Goal: Transaction & Acquisition: Obtain resource

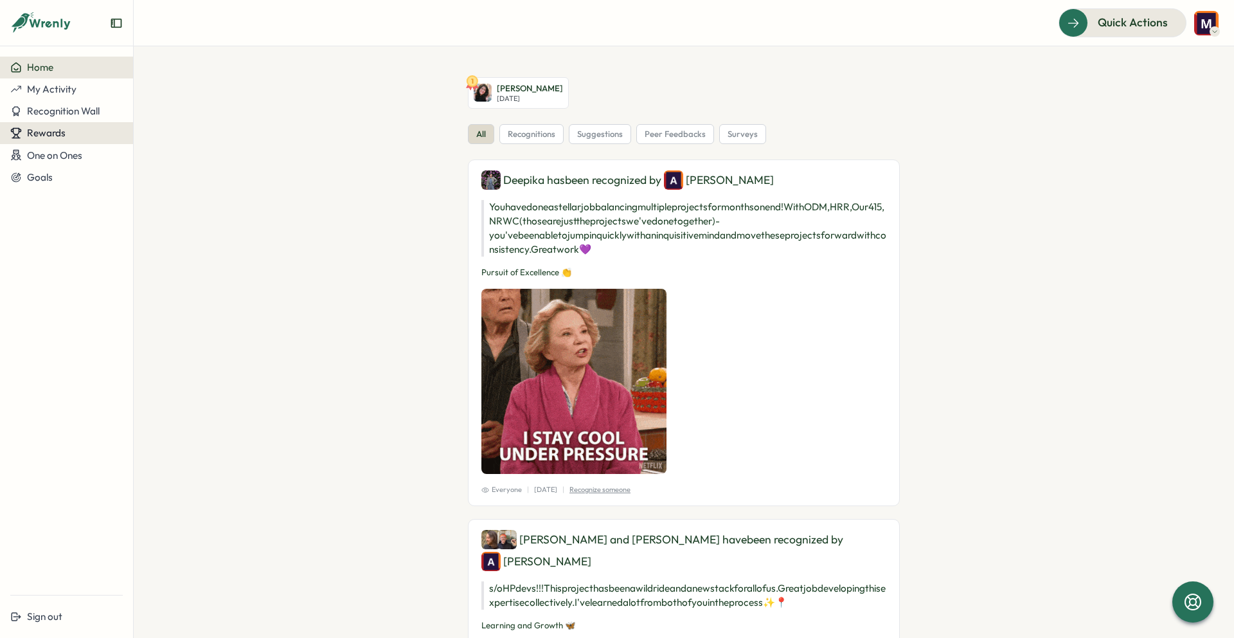
click at [66, 139] on button "Rewards" at bounding box center [66, 133] width 133 height 22
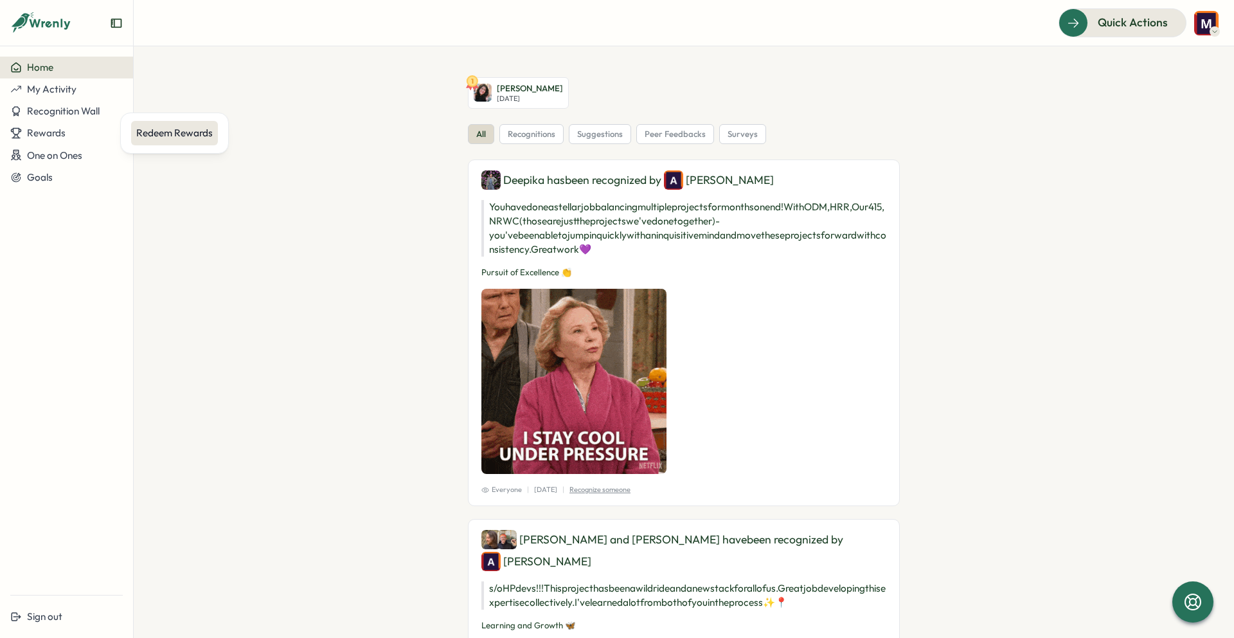
click at [165, 139] on div "Redeem Rewards" at bounding box center [174, 133] width 76 height 14
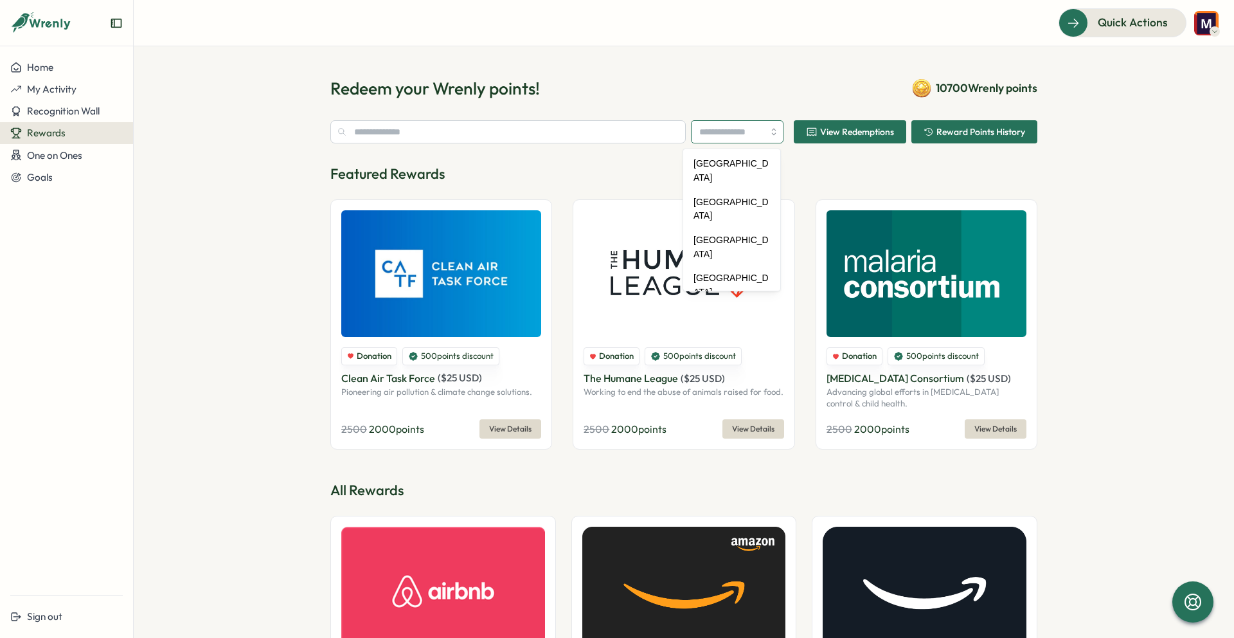
click at [772, 129] on input "search" at bounding box center [737, 131] width 93 height 23
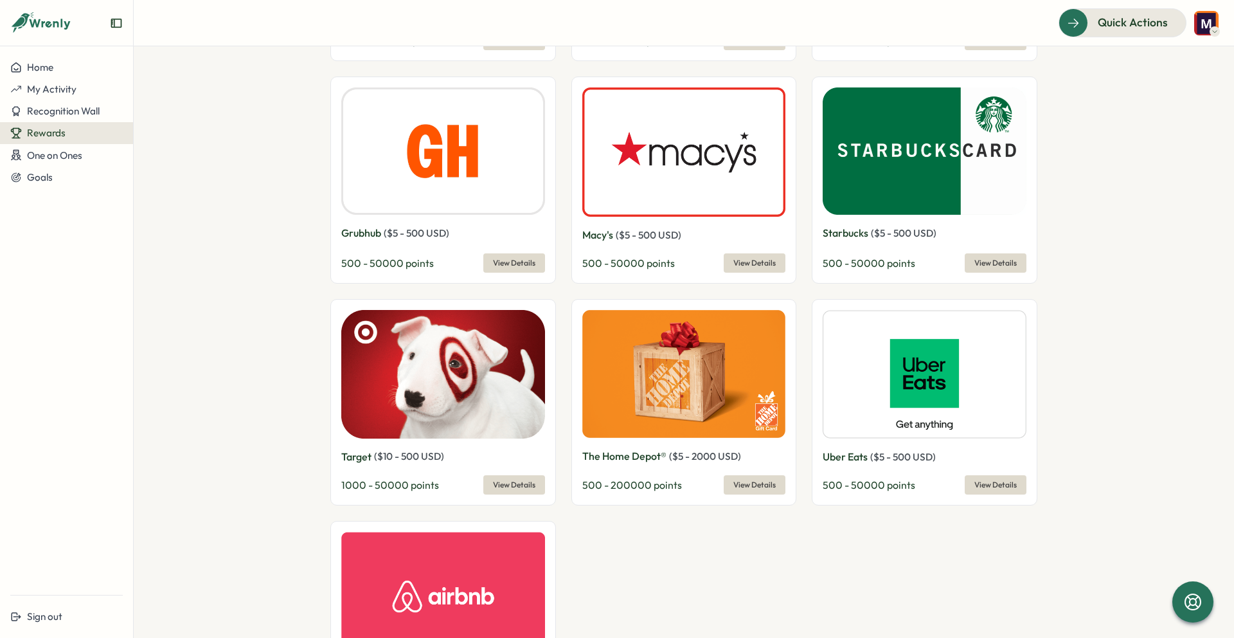
scroll to position [658, 0]
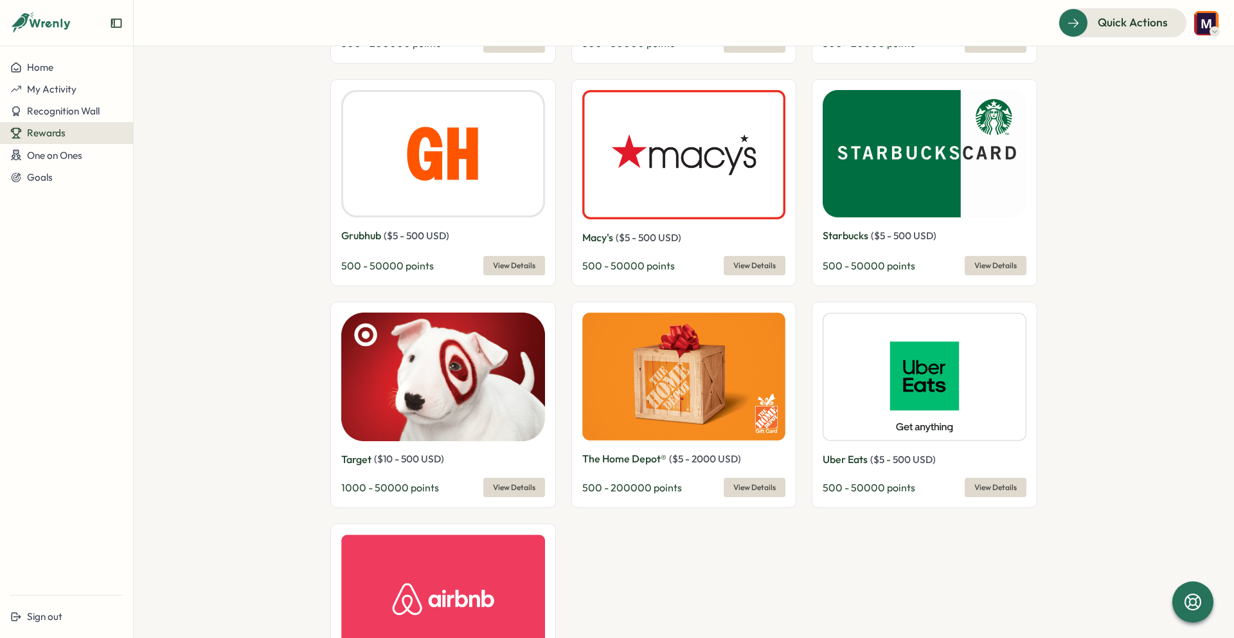
type input "**********"
click at [508, 487] on span "View Details" at bounding box center [514, 487] width 42 height 18
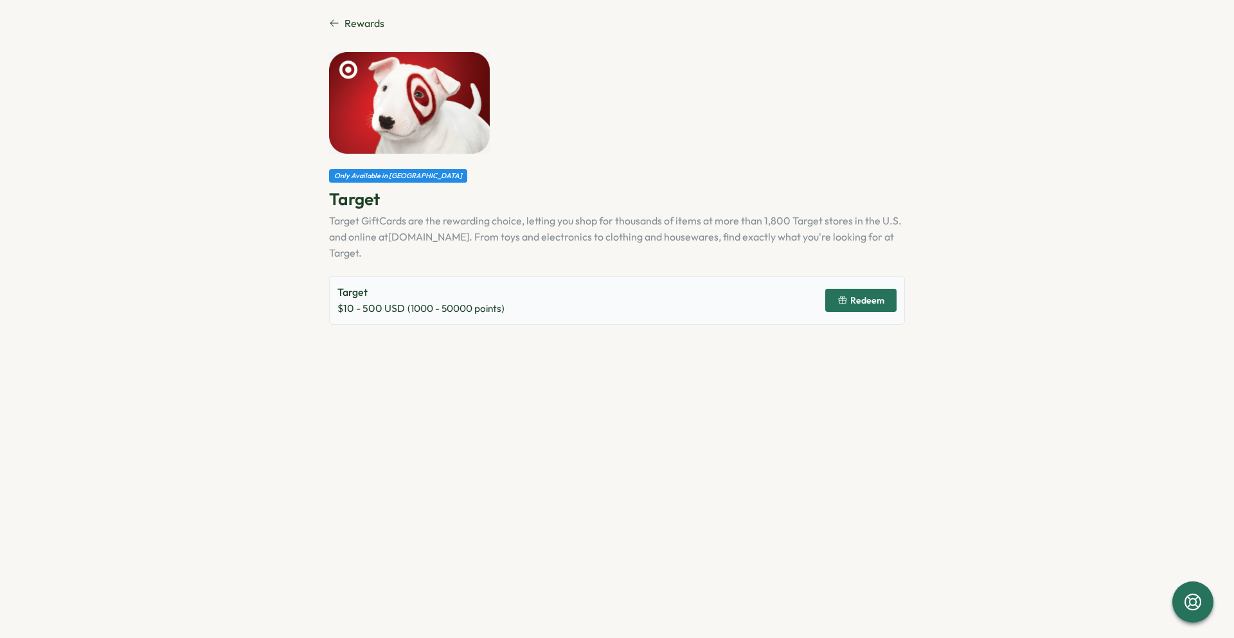
click at [853, 296] on span "Redeem" at bounding box center [867, 300] width 34 height 9
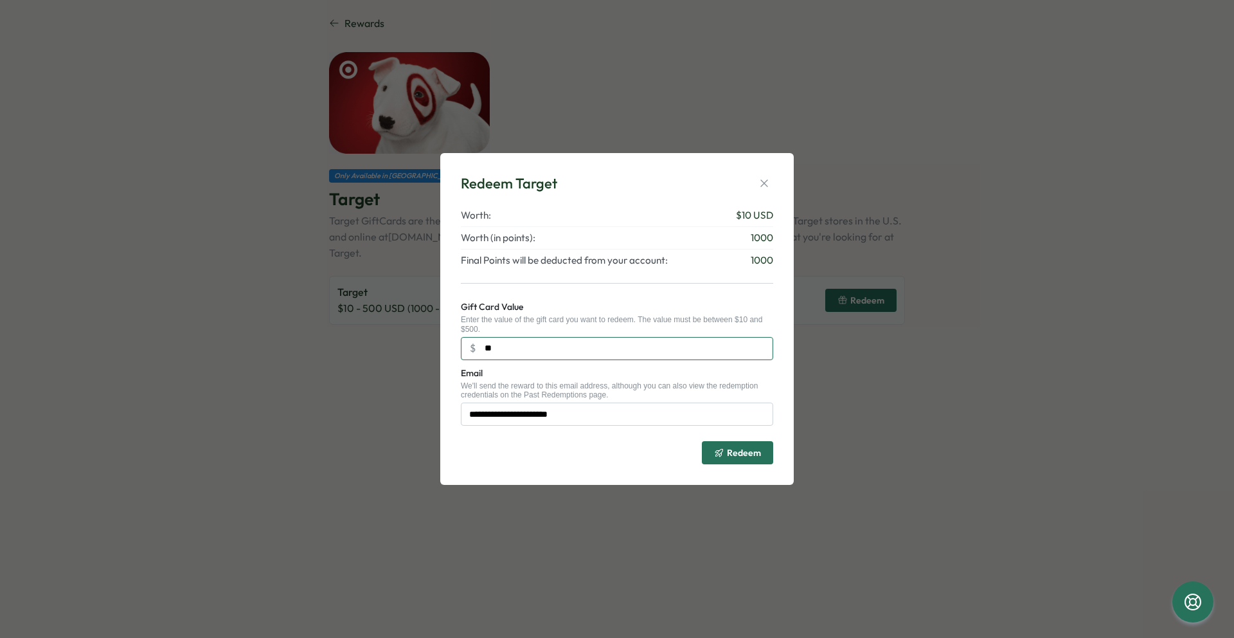
click at [515, 350] on input "**" at bounding box center [617, 348] width 312 height 23
type input "***"
click at [737, 454] on span "Redeem" at bounding box center [744, 452] width 34 height 9
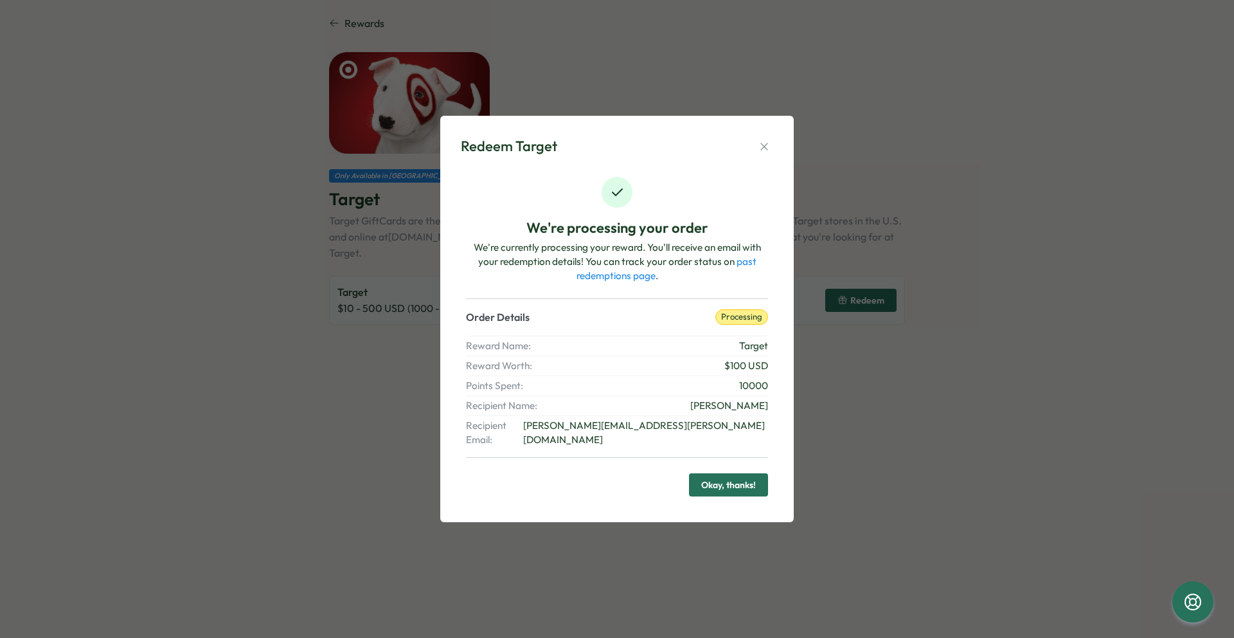
click at [735, 448] on div "Order Details processing Reward Name: Target Reward Worth: $ 100 USD Points Spe…" at bounding box center [617, 377] width 302 height 159
click at [748, 267] on link "past redemptions page" at bounding box center [667, 268] width 180 height 26
click at [762, 150] on icon "button" at bounding box center [764, 146] width 13 height 13
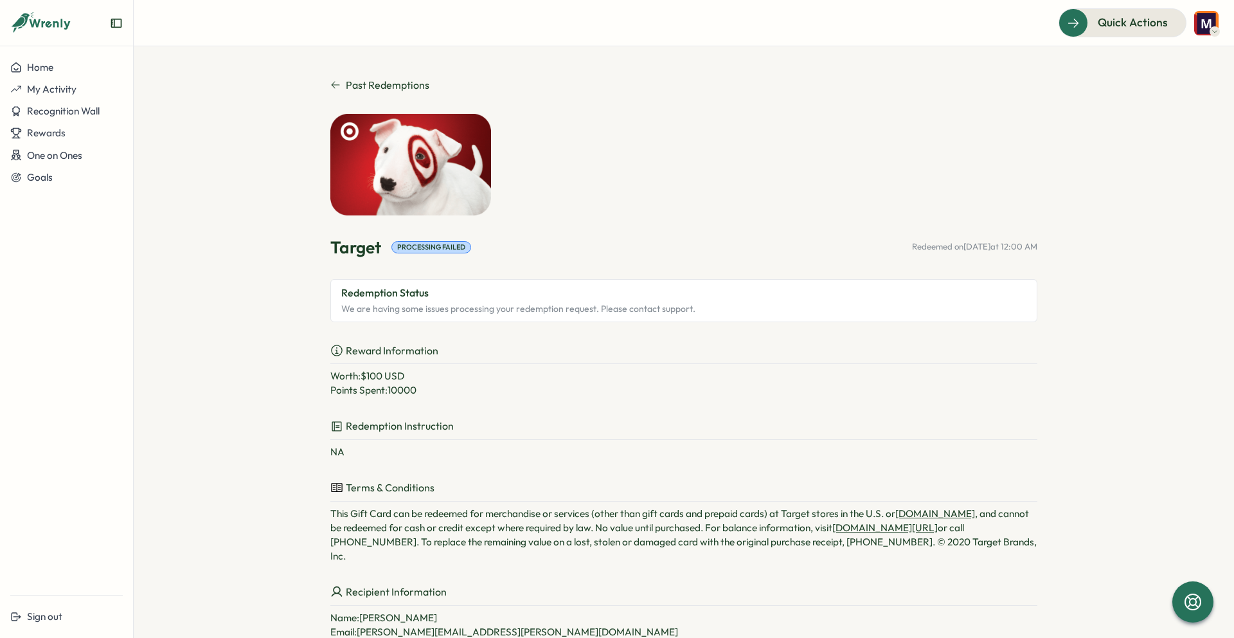
click at [332, 83] on icon at bounding box center [335, 85] width 10 height 10
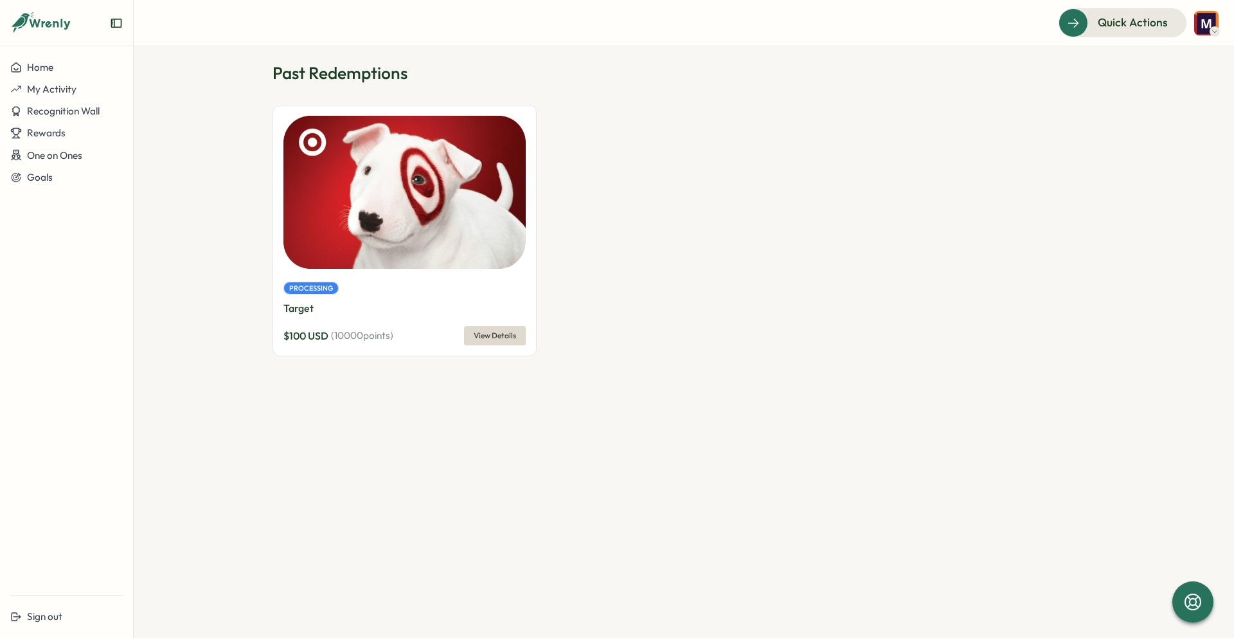
click at [484, 337] on span "View Details" at bounding box center [495, 335] width 42 height 18
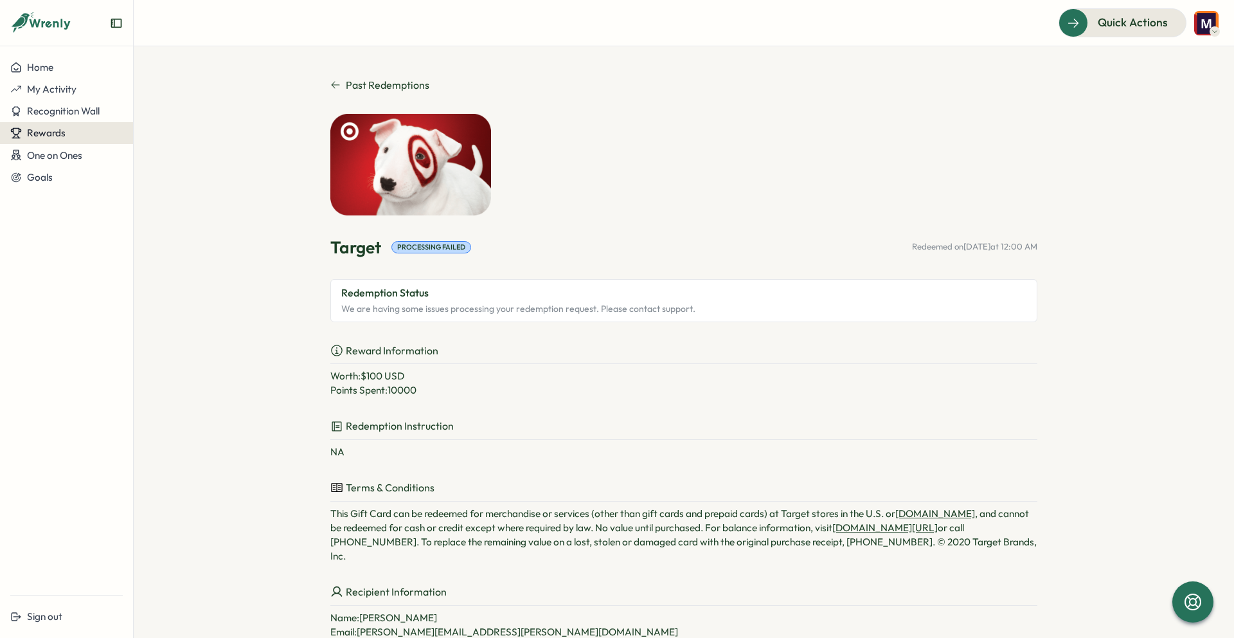
click at [39, 131] on span "Rewards" at bounding box center [46, 133] width 39 height 12
click at [172, 132] on div "Redeem Rewards" at bounding box center [174, 133] width 76 height 14
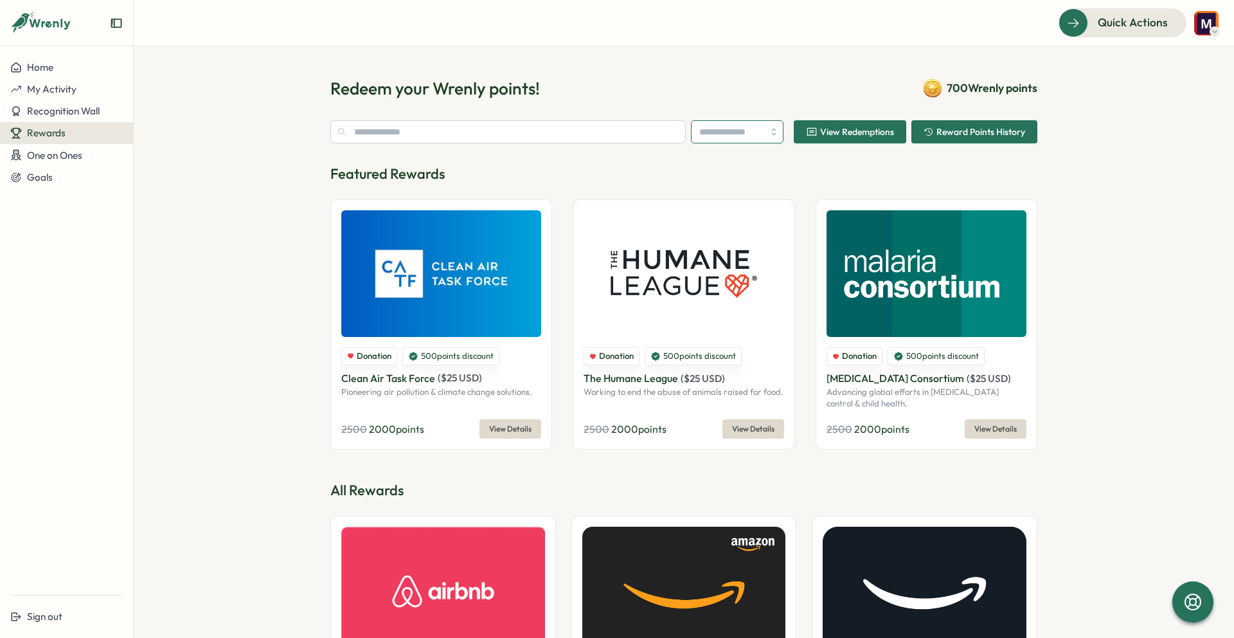
click at [765, 131] on input "search" at bounding box center [737, 131] width 93 height 23
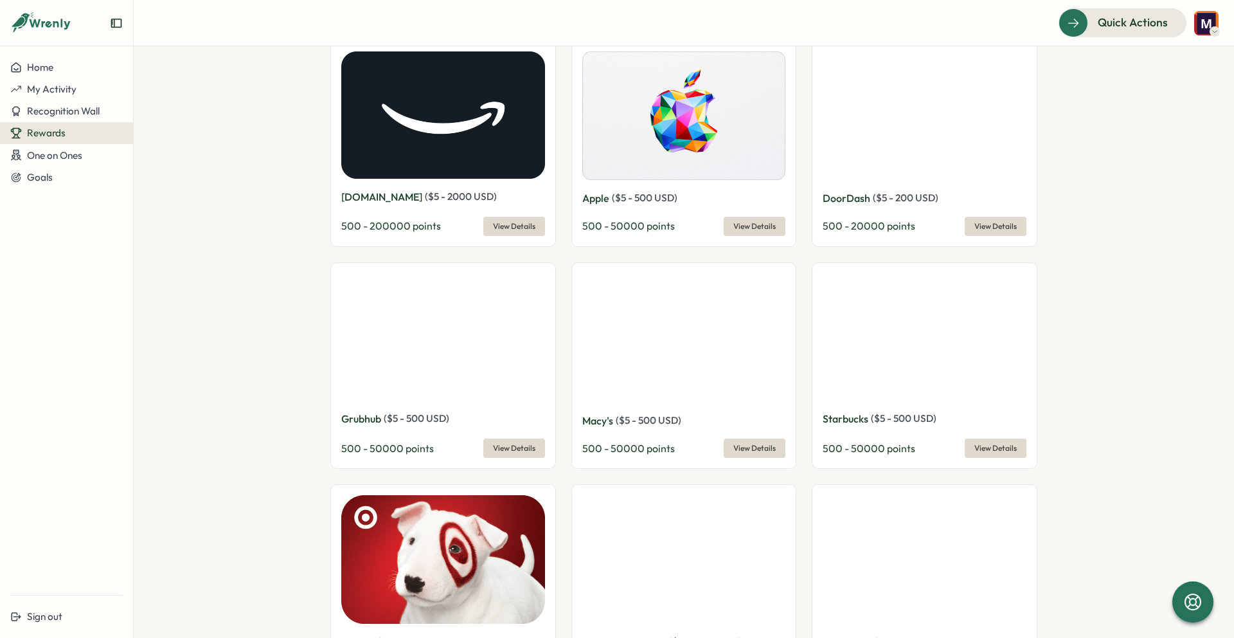
scroll to position [472, 0]
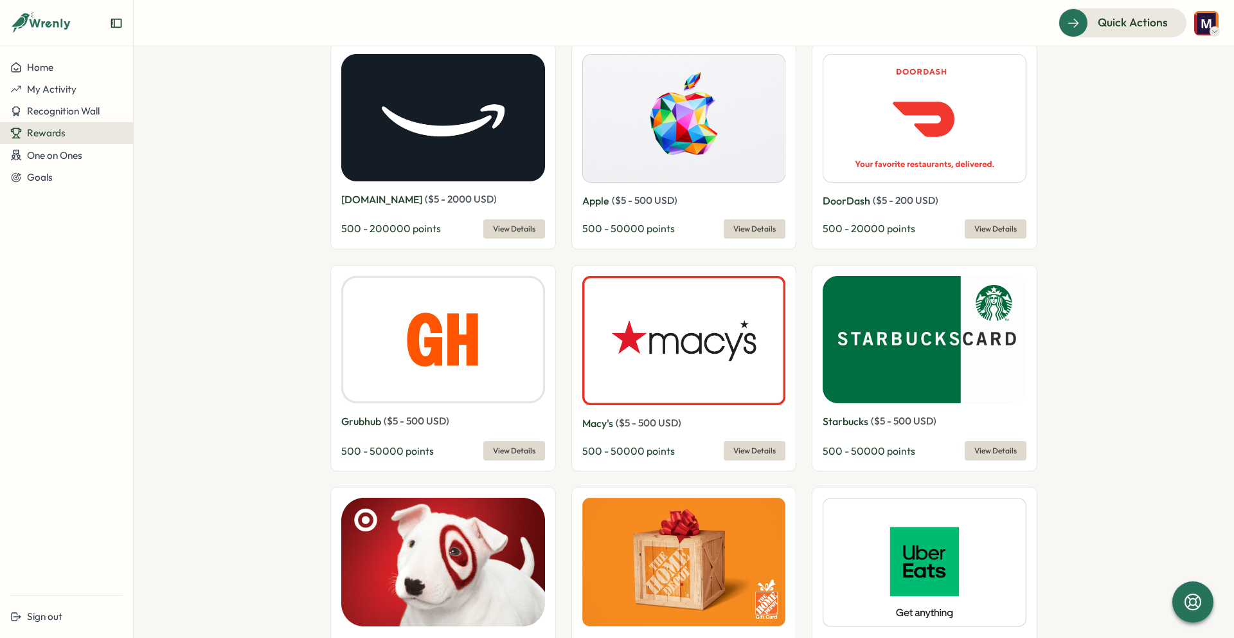
type input "**********"
click at [512, 453] on span "View Details" at bounding box center [514, 451] width 42 height 18
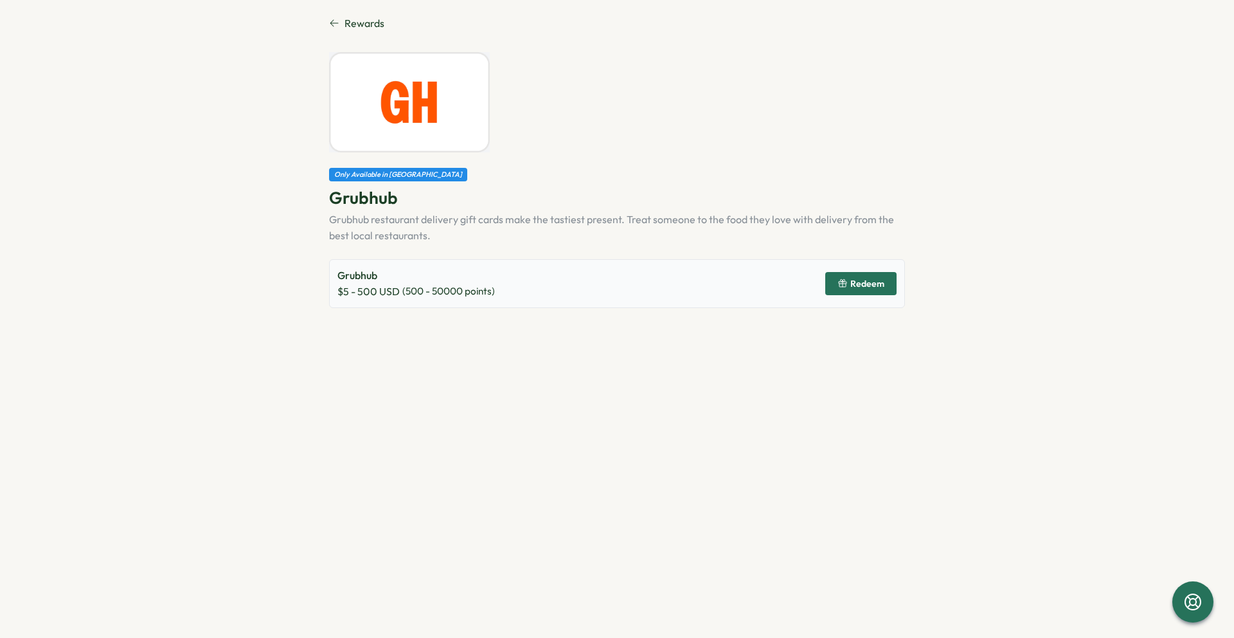
click at [852, 287] on span "Redeem" at bounding box center [867, 283] width 34 height 9
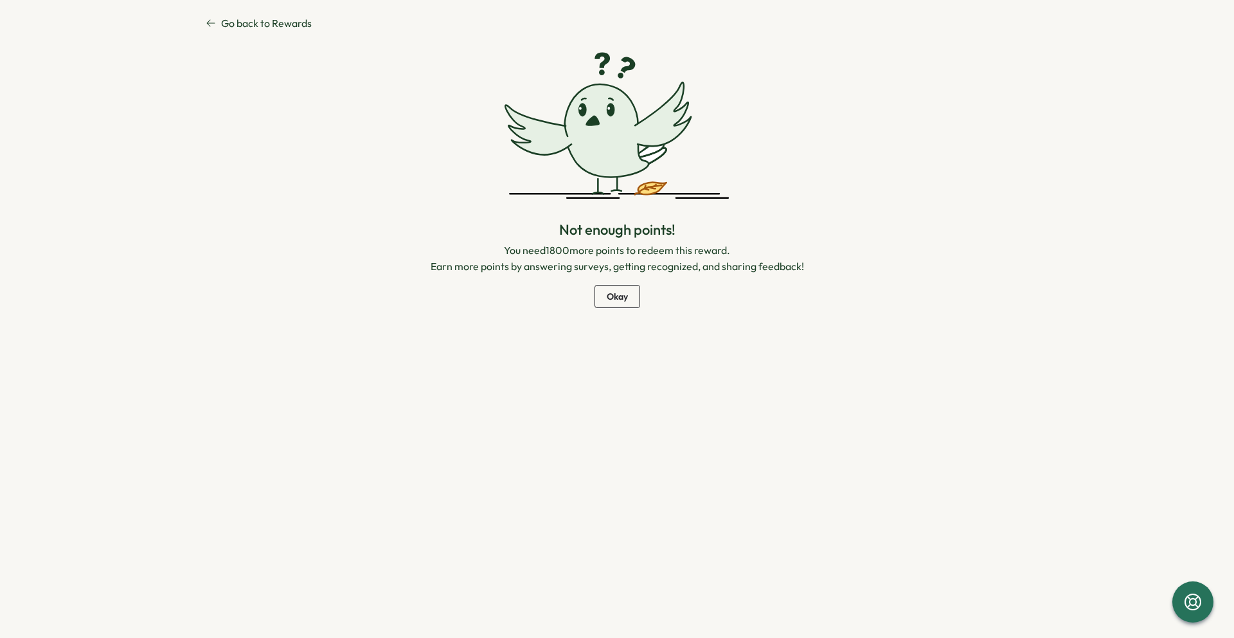
click at [614, 295] on span "Okay" at bounding box center [617, 296] width 21 height 22
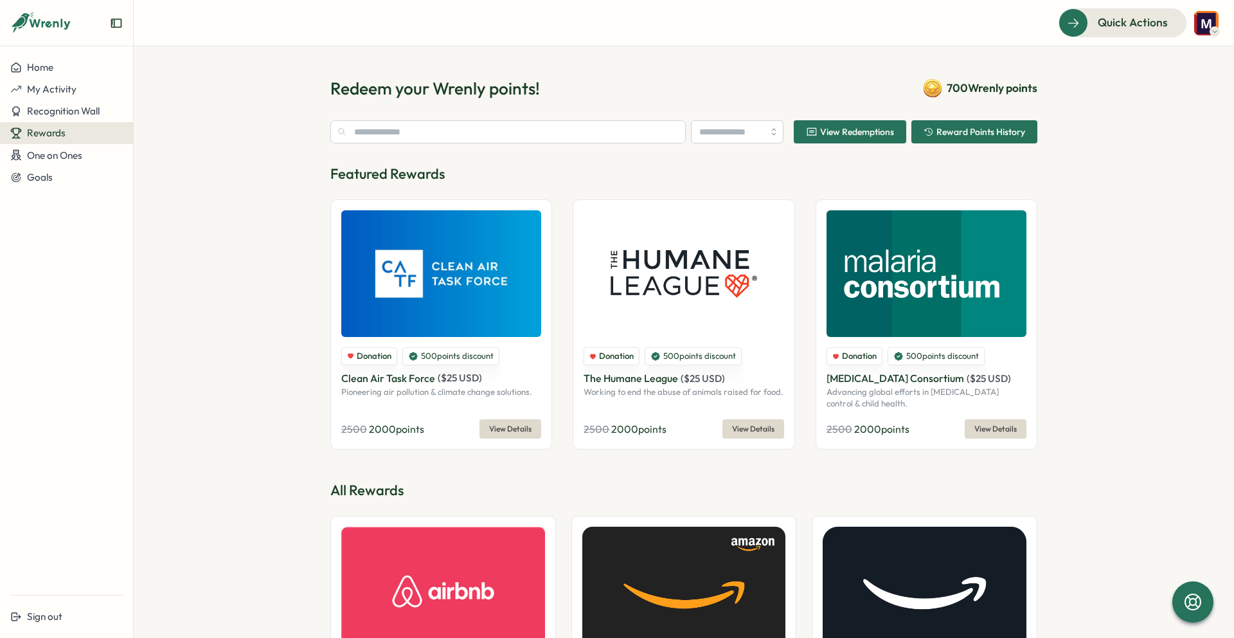
click at [864, 127] on span "View Redemptions" at bounding box center [857, 131] width 74 height 9
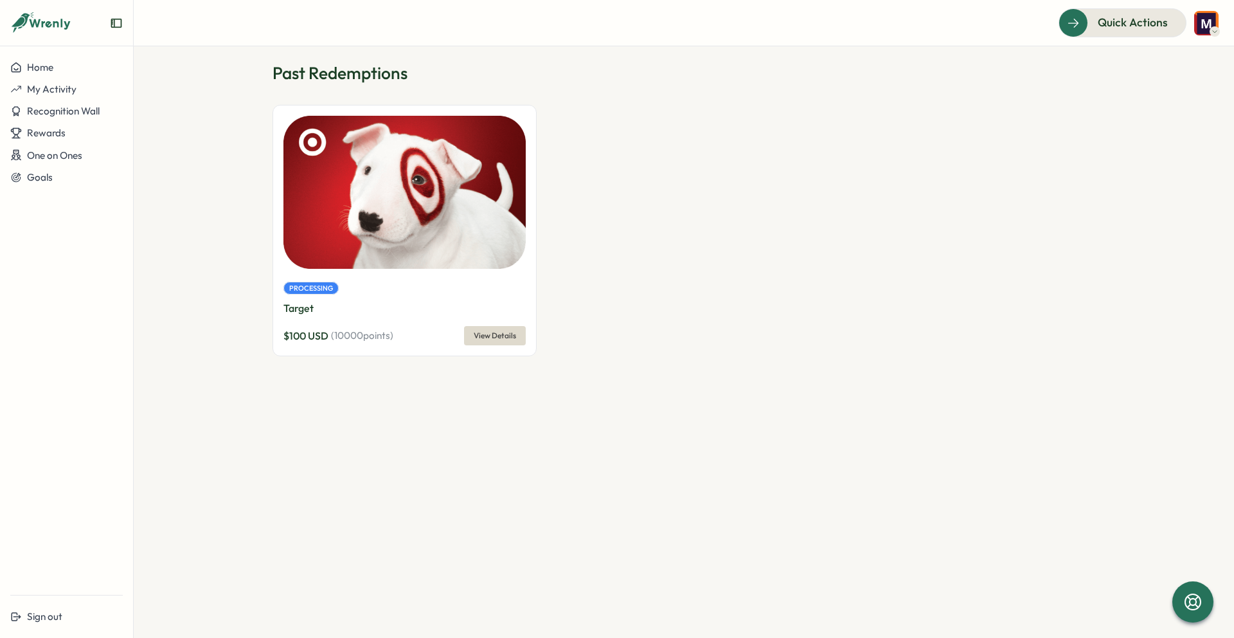
click at [486, 331] on span "View Details" at bounding box center [495, 335] width 42 height 18
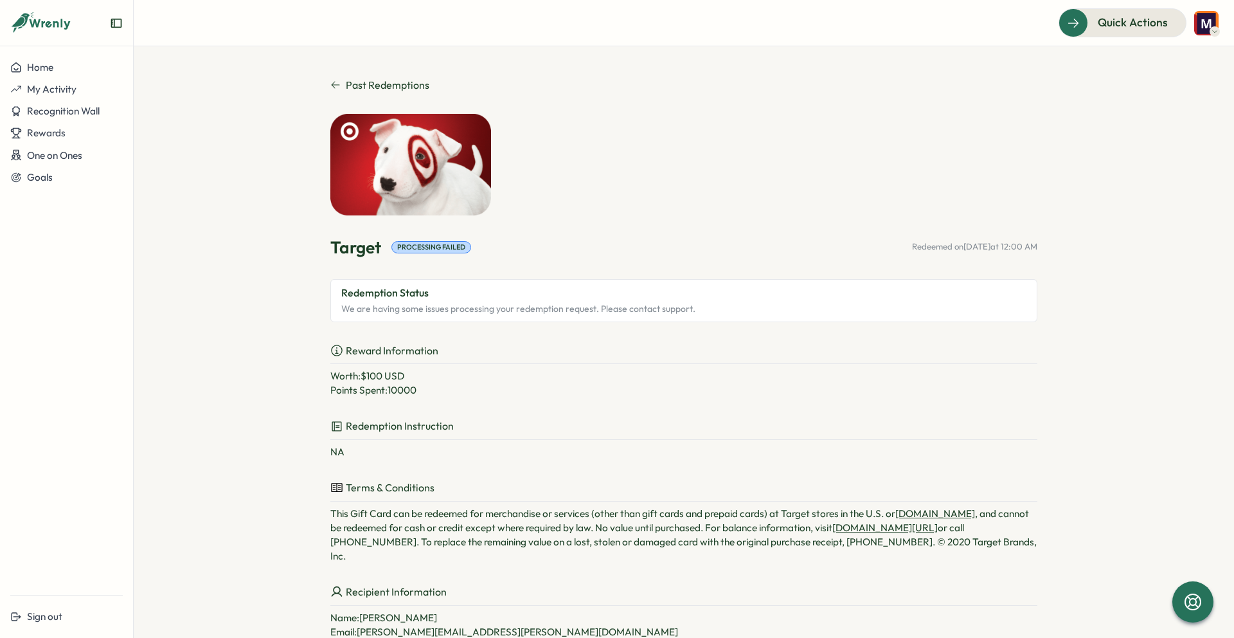
click at [699, 313] on p "We are having some issues processing your redemption request. Please contact su…" at bounding box center [683, 308] width 685 height 15
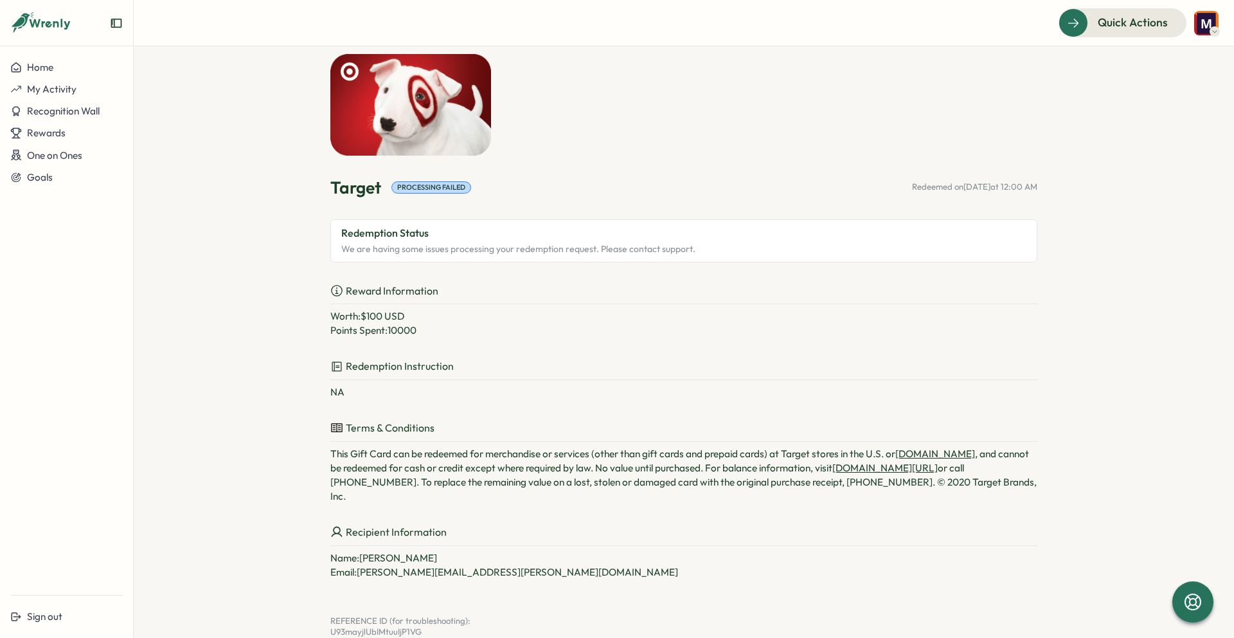
scroll to position [76, 0]
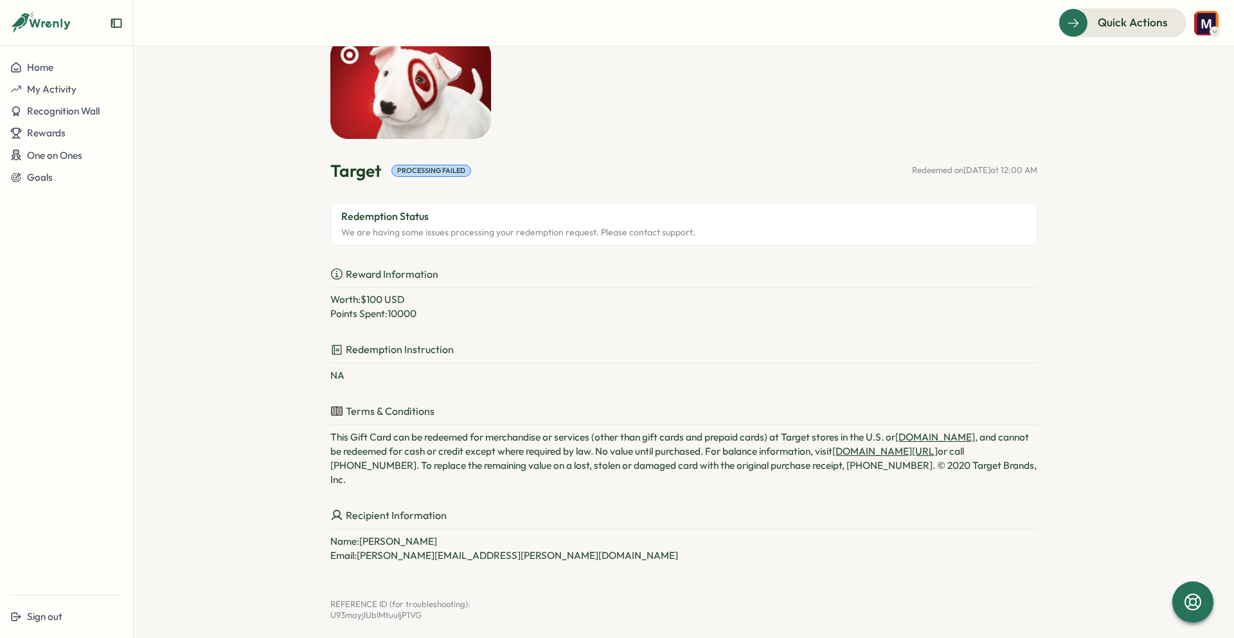
click at [335, 274] on icon at bounding box center [336, 273] width 13 height 13
click at [382, 273] on p "Reward Information" at bounding box center [683, 277] width 707 height 22
click at [1199, 595] on icon at bounding box center [1192, 601] width 17 height 17
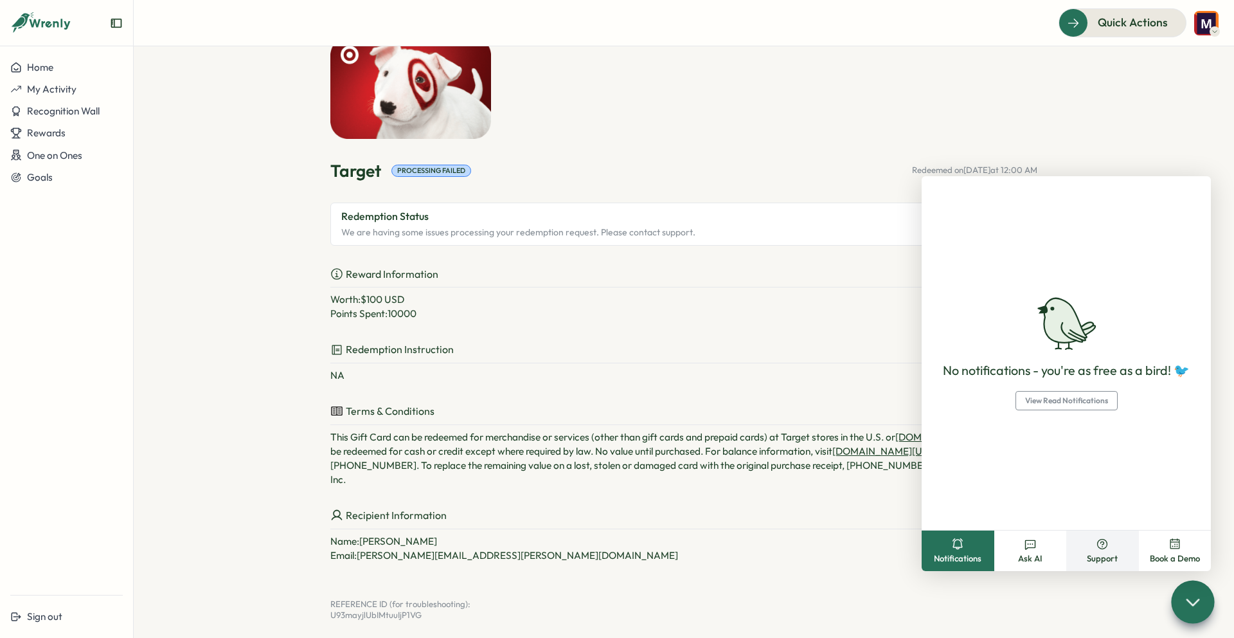
click at [1101, 533] on button "Support" at bounding box center [1102, 550] width 73 height 40
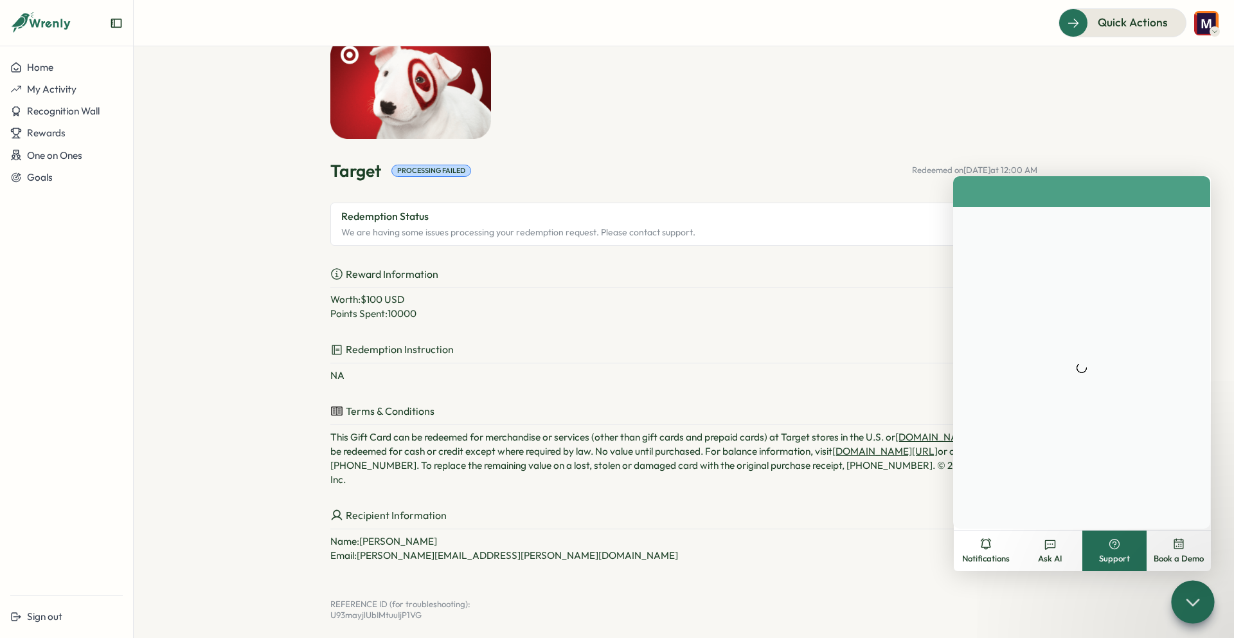
scroll to position [0, 0]
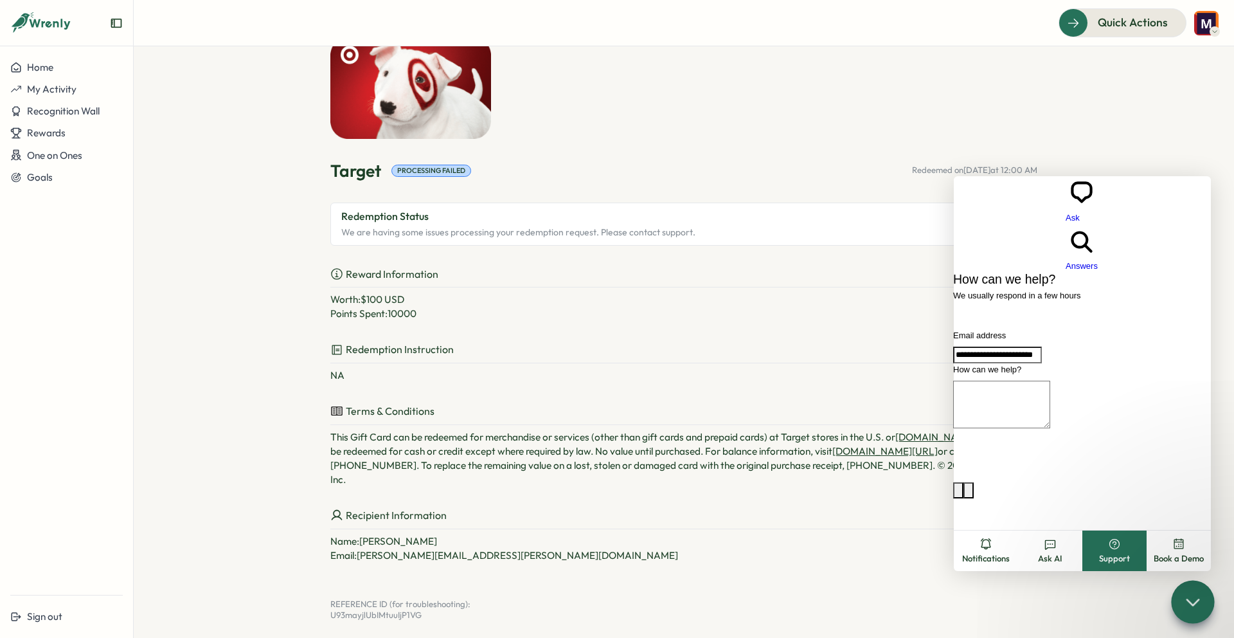
type input "**********"
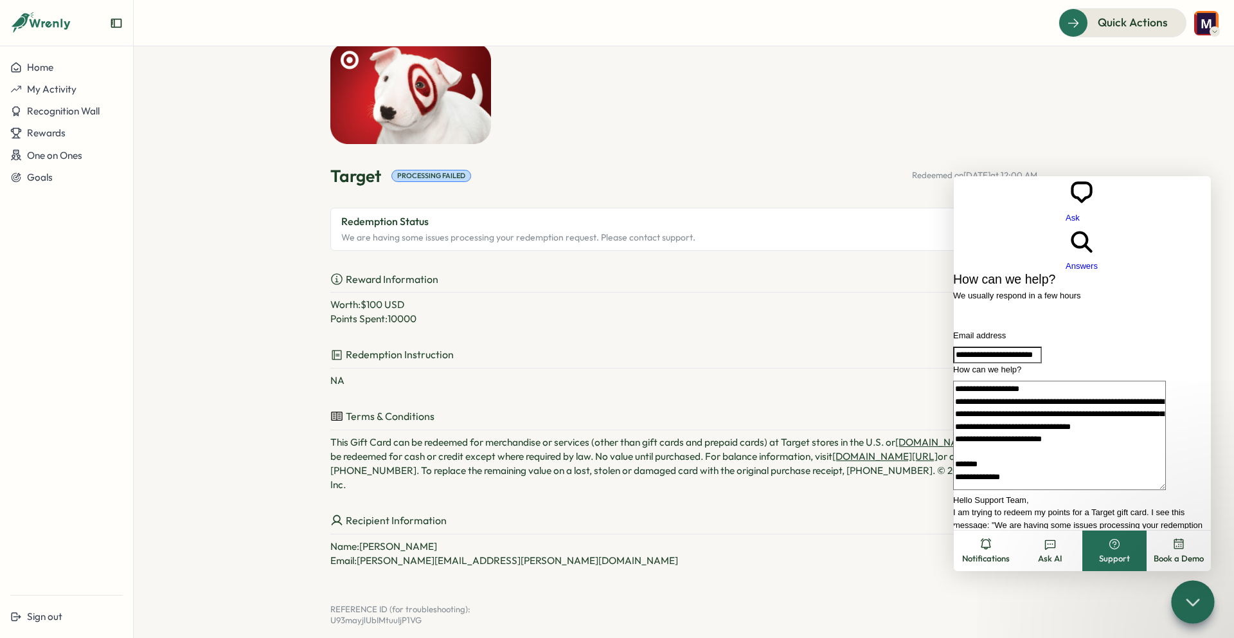
type textarea "**********"
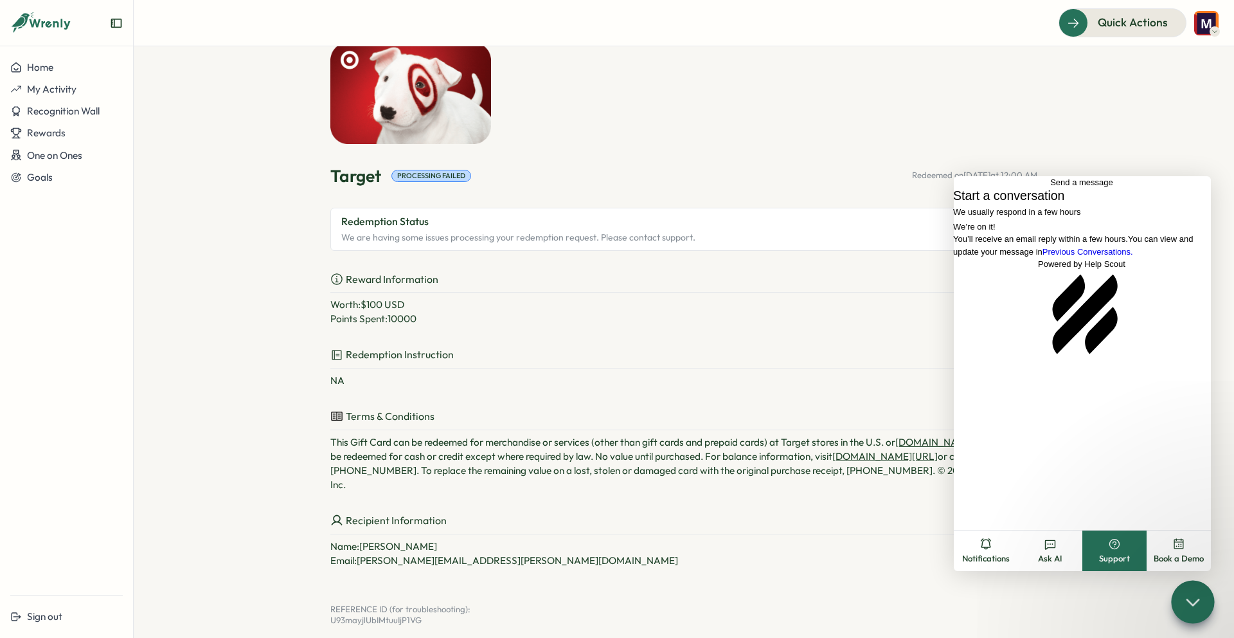
scroll to position [71, 0]
